Goal: Task Accomplishment & Management: Use online tool/utility

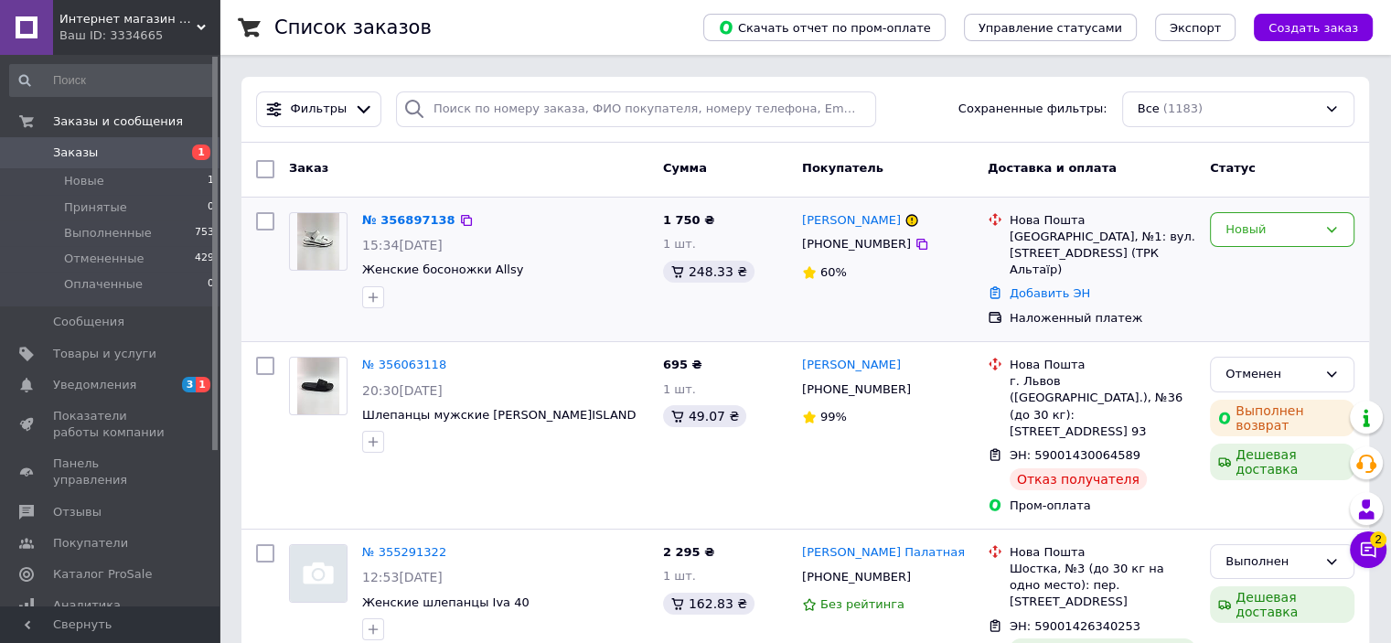
click at [304, 244] on img at bounding box center [318, 241] width 43 height 57
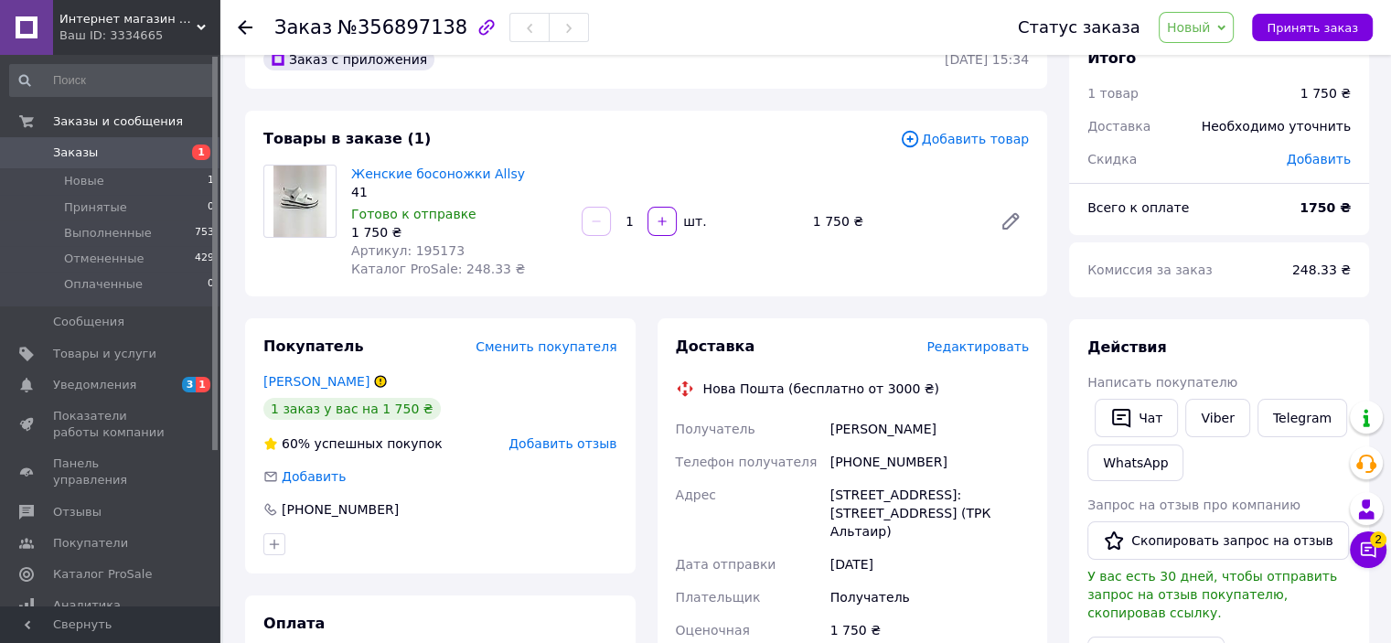
scroll to position [55, 0]
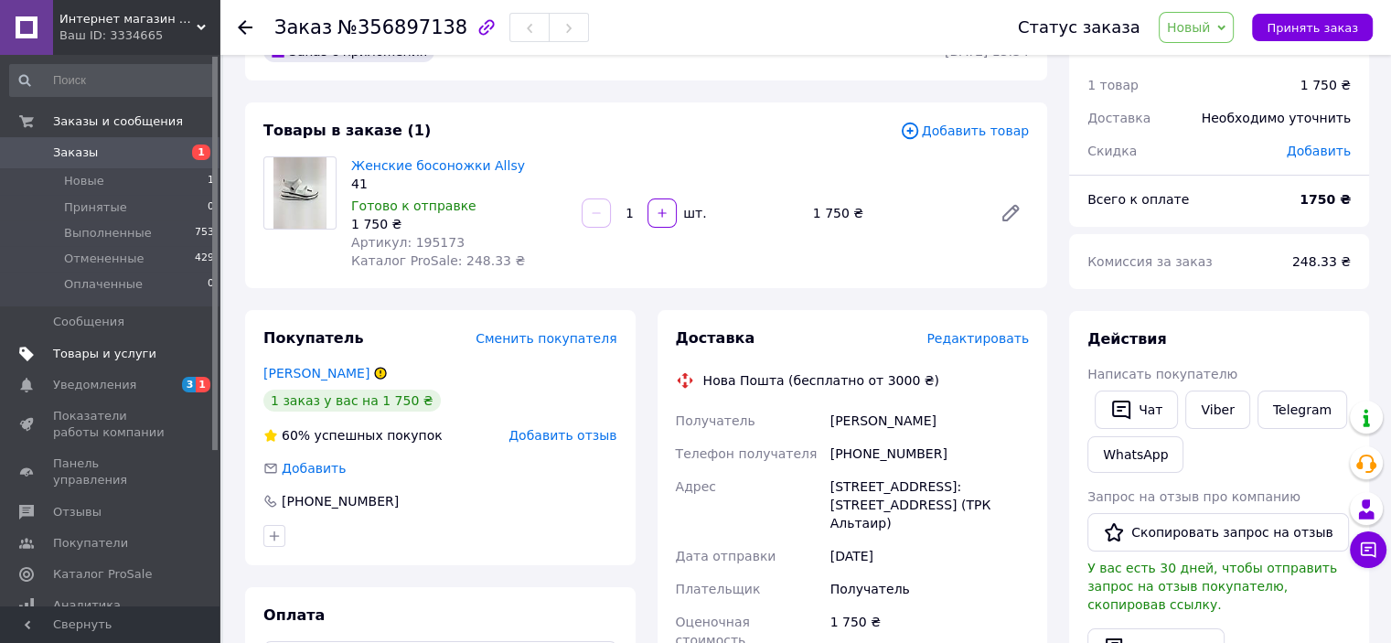
click at [123, 350] on span "Товары и услуги" at bounding box center [104, 354] width 103 height 16
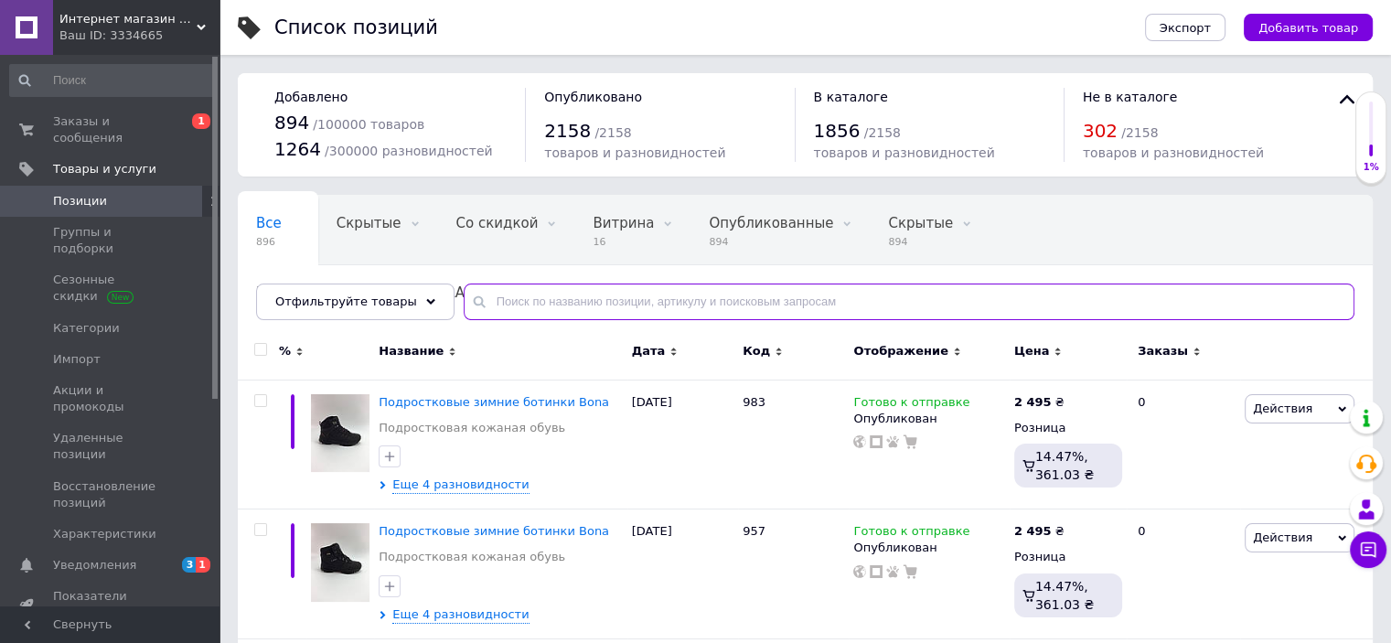
click at [680, 301] on input "text" at bounding box center [909, 301] width 890 height 37
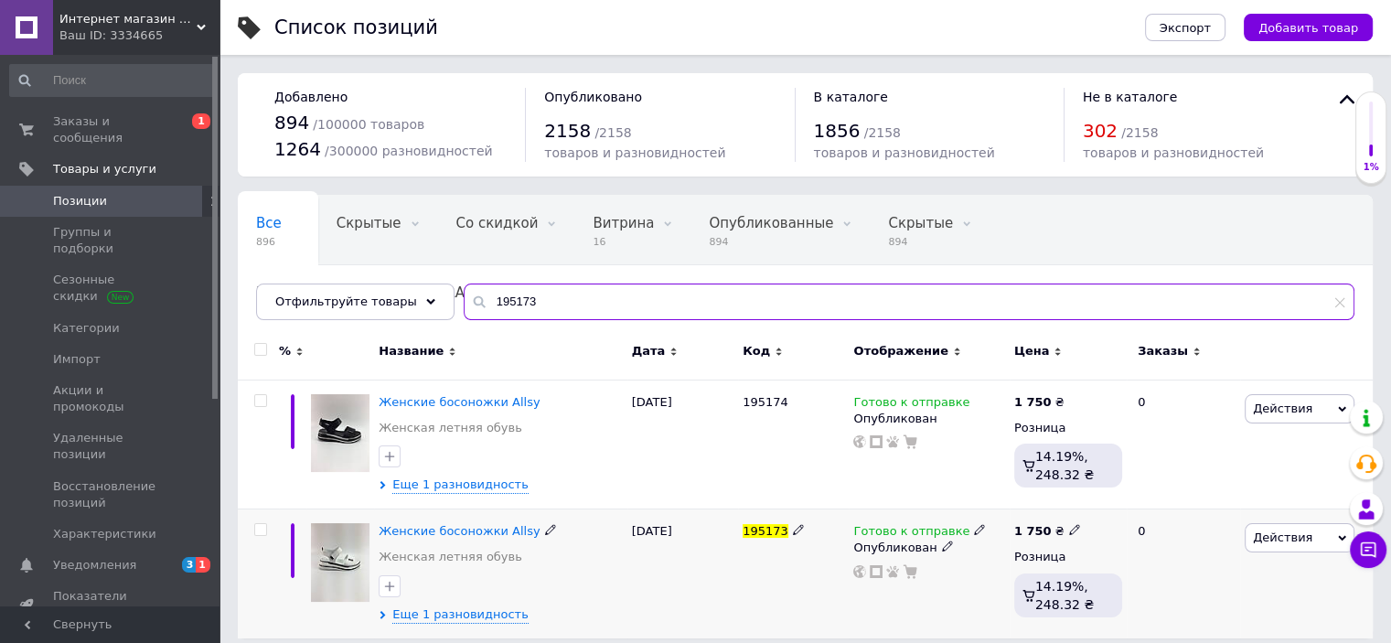
type input "195173"
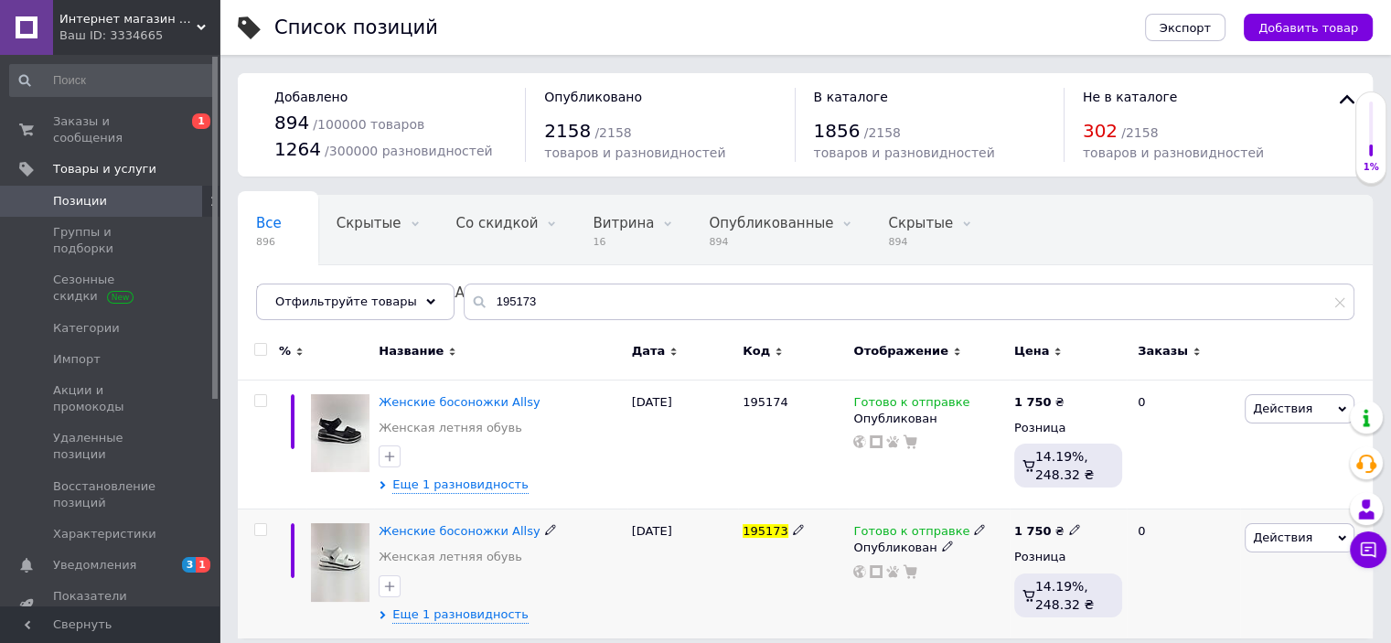
click at [340, 558] on img at bounding box center [340, 562] width 59 height 79
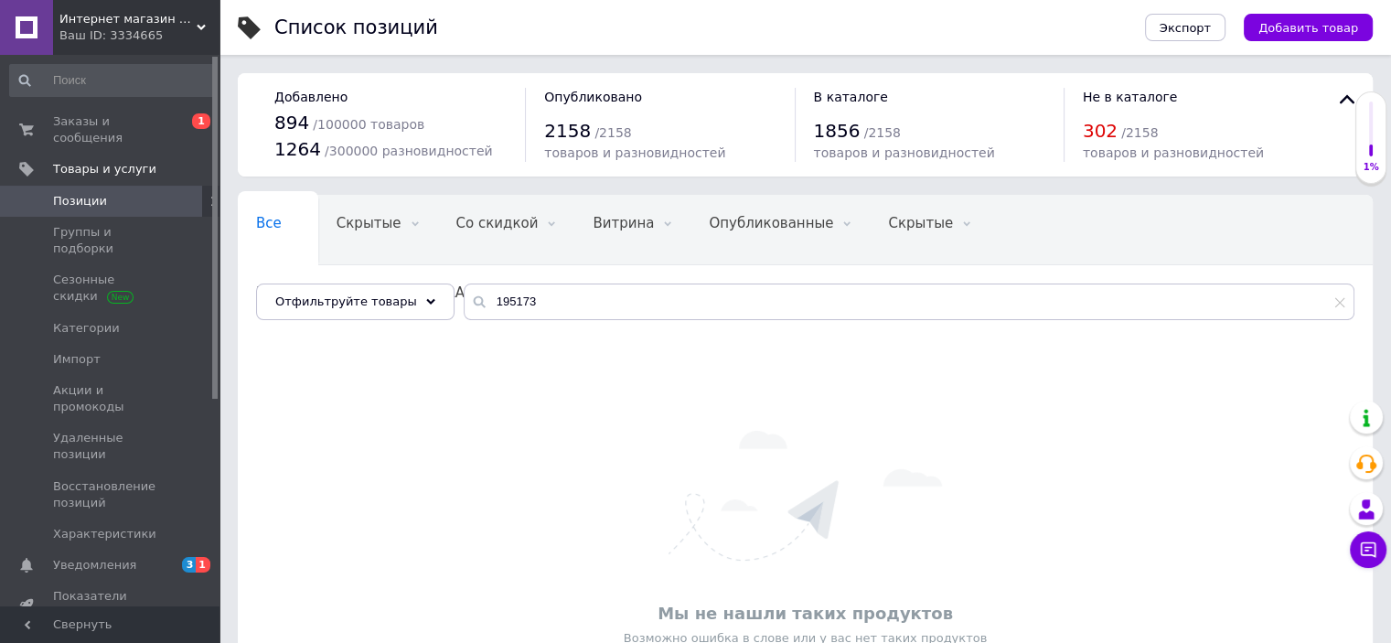
type input "19517"
